Goal: Find specific page/section: Find specific page/section

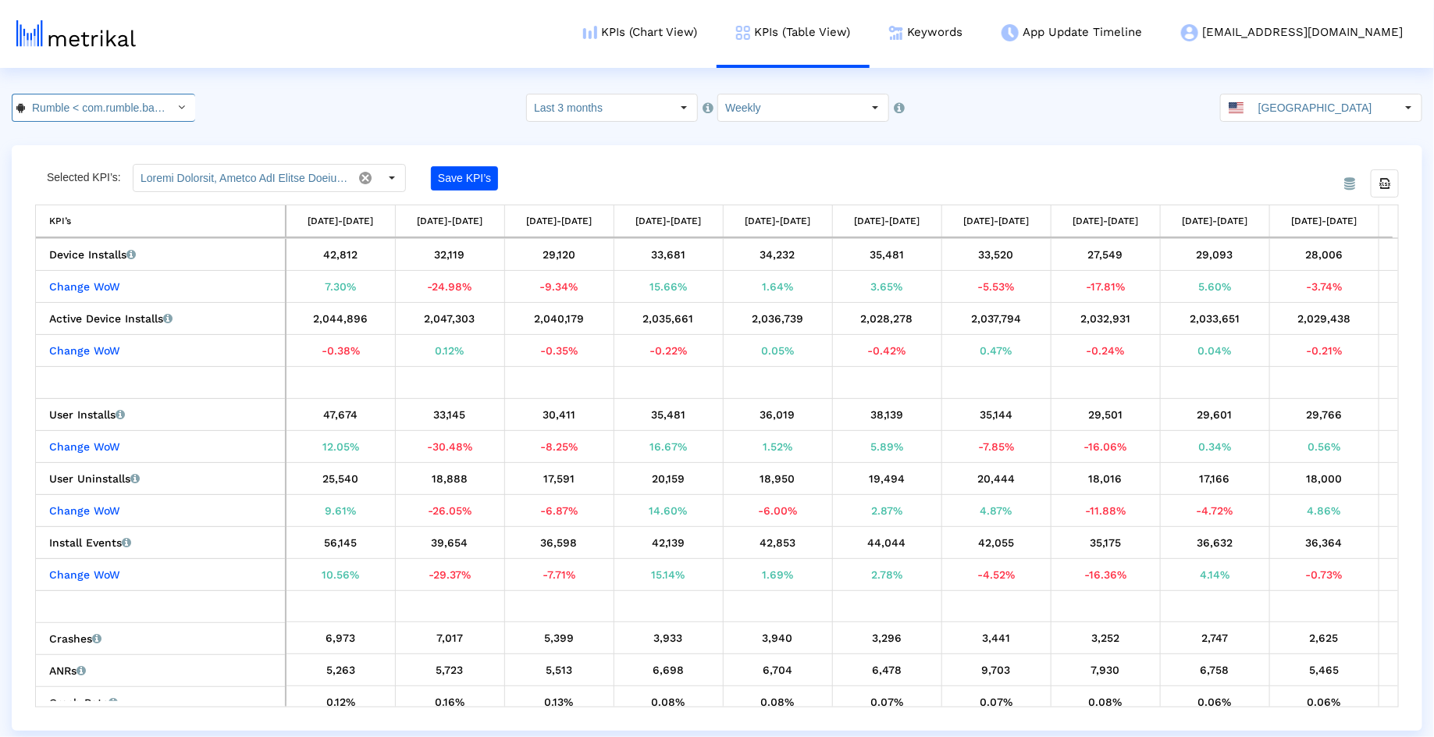
scroll to position [0, 37]
click at [86, 111] on input "Rumble < com.rumble.battles >" at bounding box center [95, 107] width 140 height 27
click at [86, 137] on div "Rumble <1518427877>" at bounding box center [95, 134] width 151 height 15
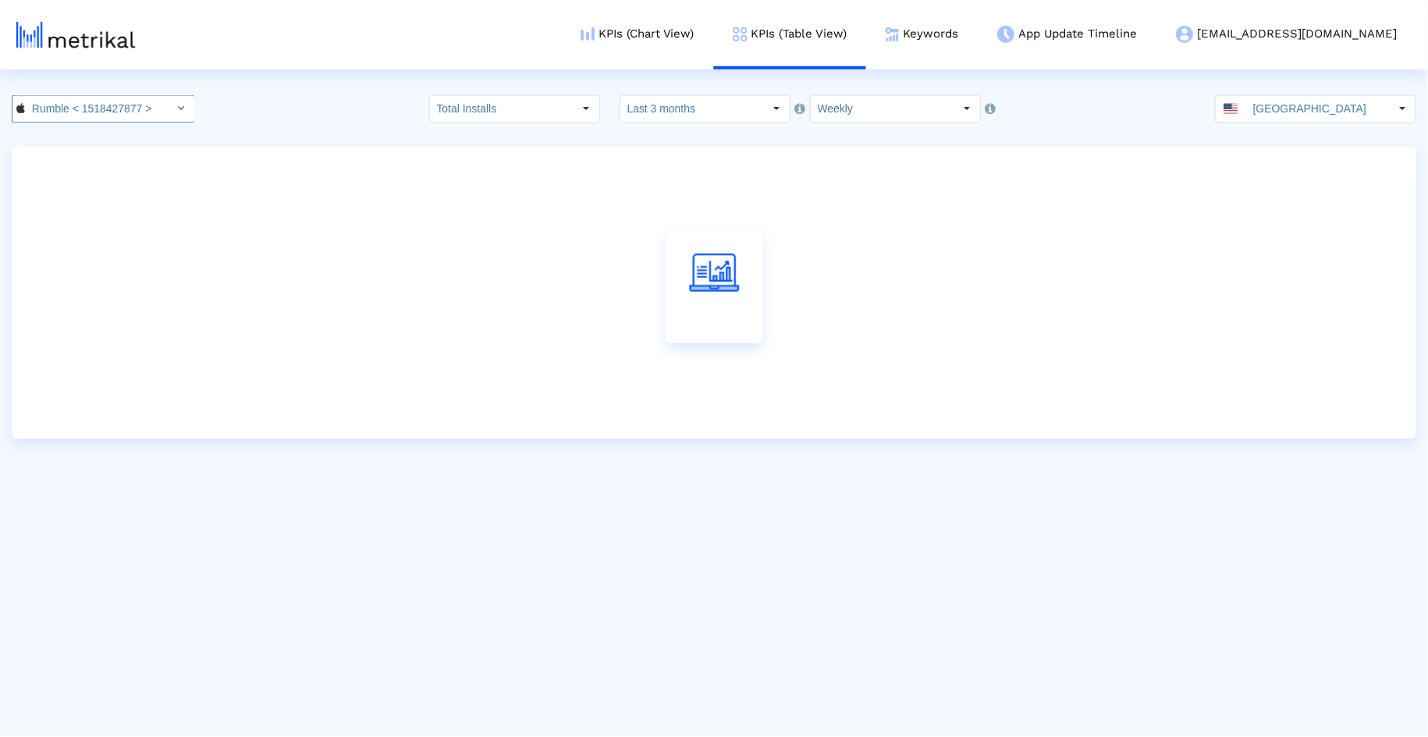
scroll to position [0, 4]
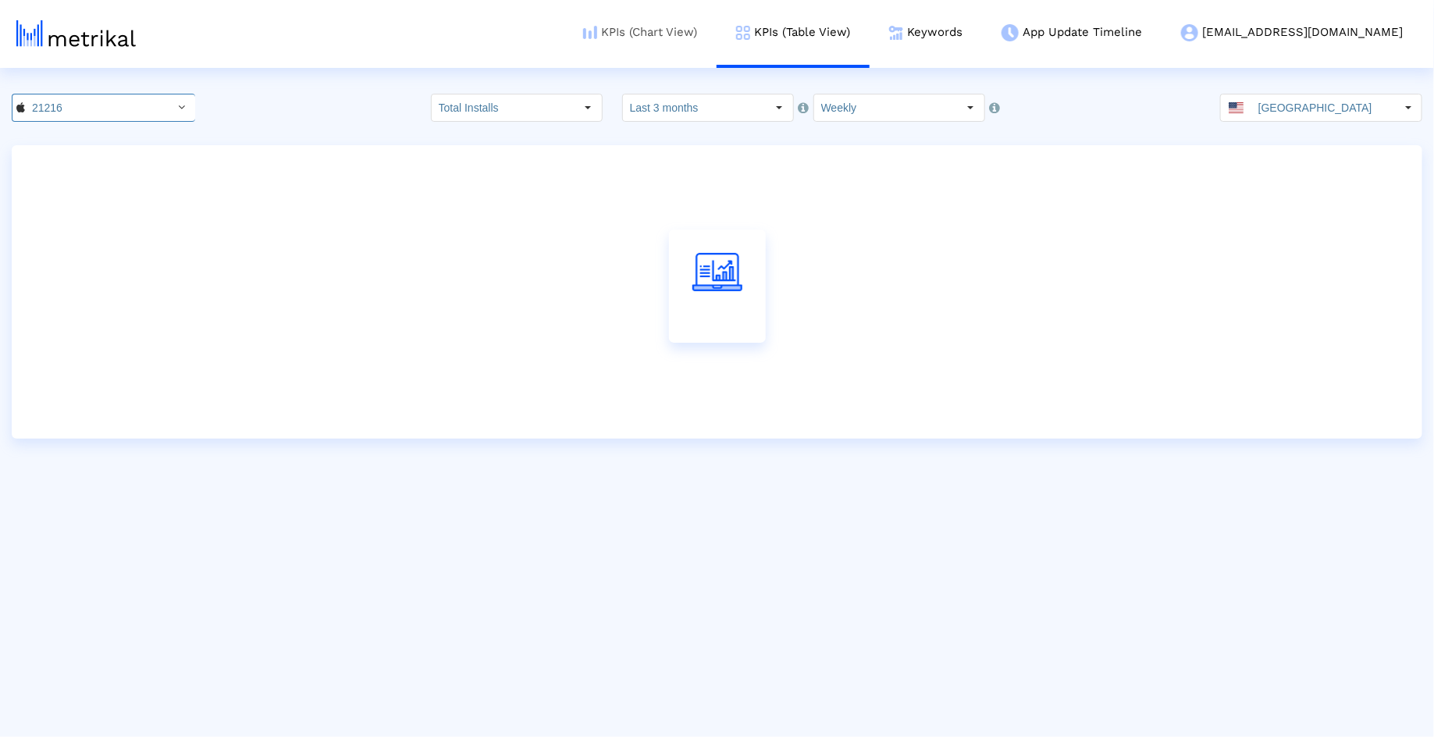
click at [699, 52] on link "KPIs (Chart View)" at bounding box center [639, 32] width 153 height 65
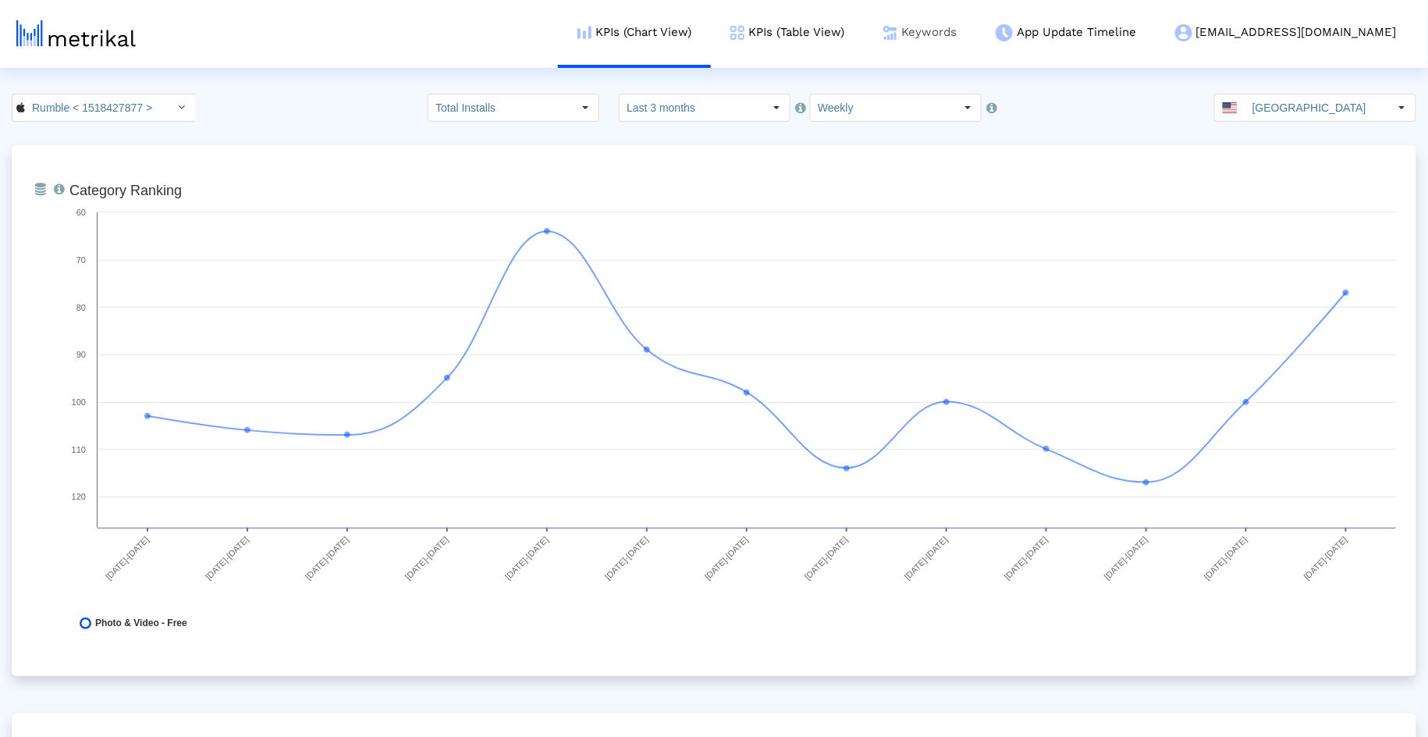
click at [976, 25] on link "Keywords" at bounding box center [920, 32] width 112 height 65
